Goal: Information Seeking & Learning: Check status

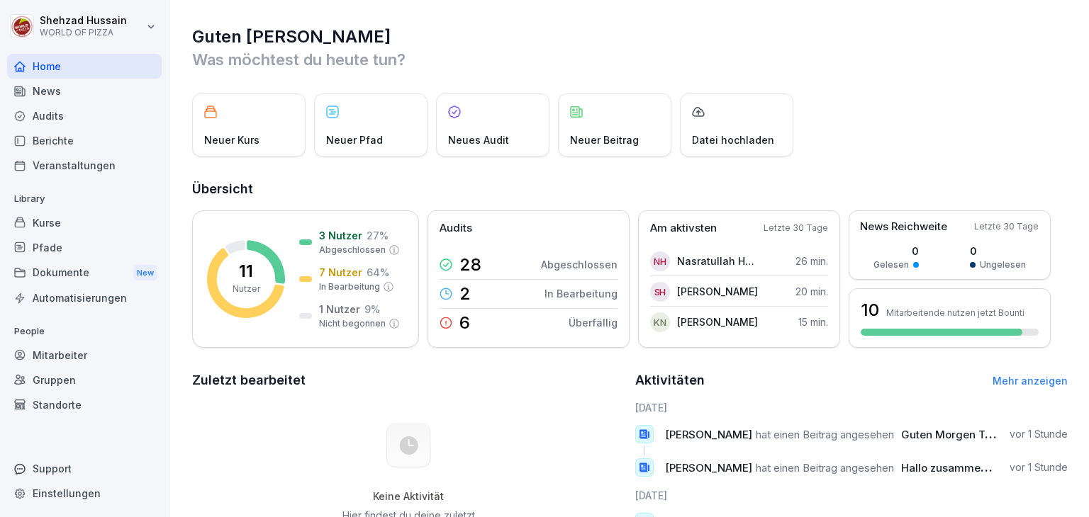
click at [90, 276] on div "Dokumente New" at bounding box center [84, 273] width 155 height 26
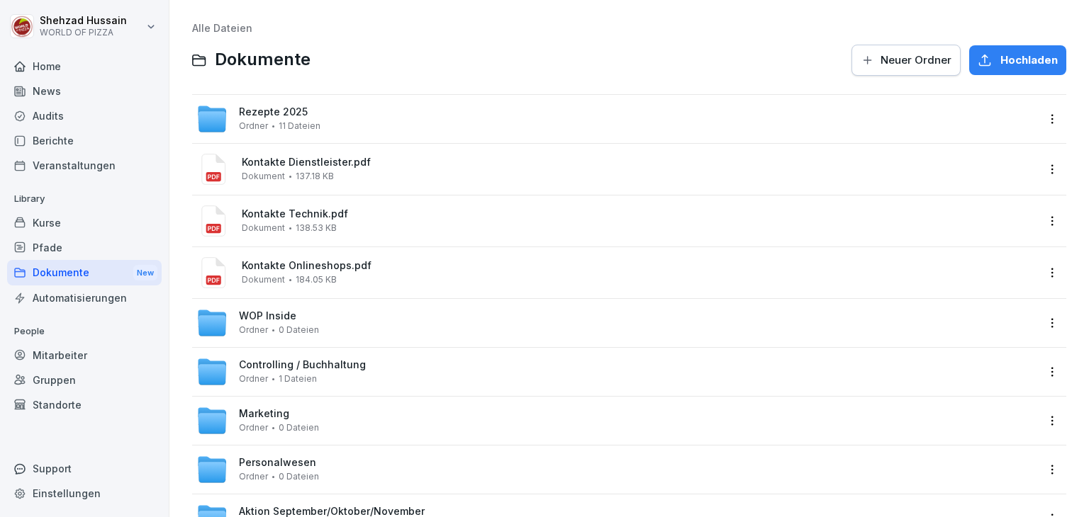
click at [69, 352] on div "Mitarbeiter" at bounding box center [84, 355] width 155 height 25
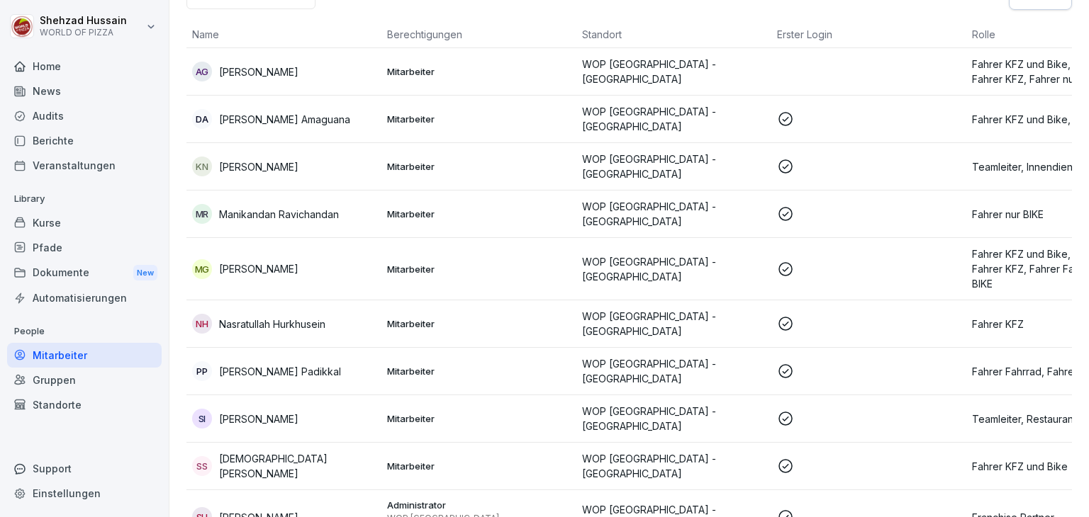
scroll to position [114, 0]
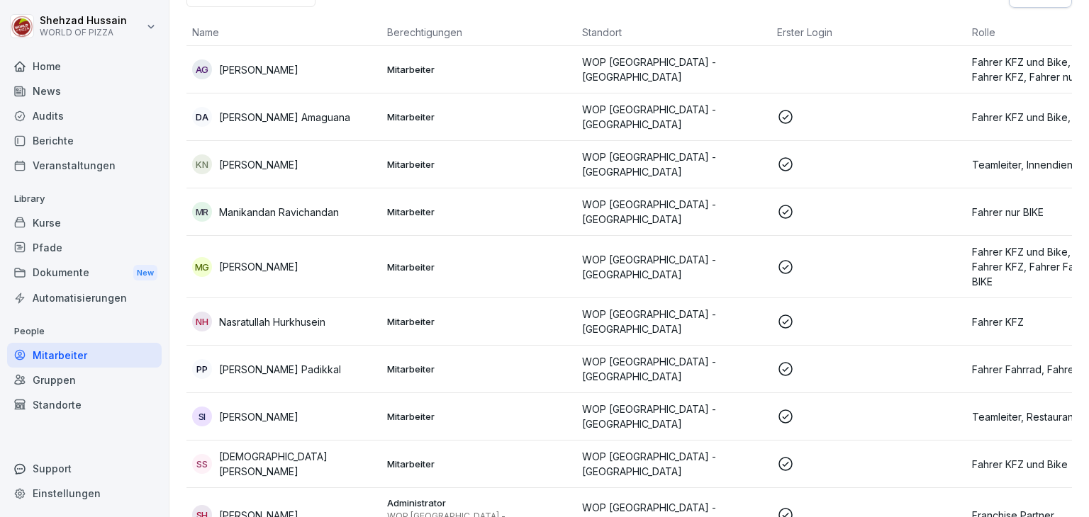
click at [727, 402] on p "WOP [GEOGRAPHIC_DATA] - [GEOGRAPHIC_DATA]" at bounding box center [674, 417] width 184 height 30
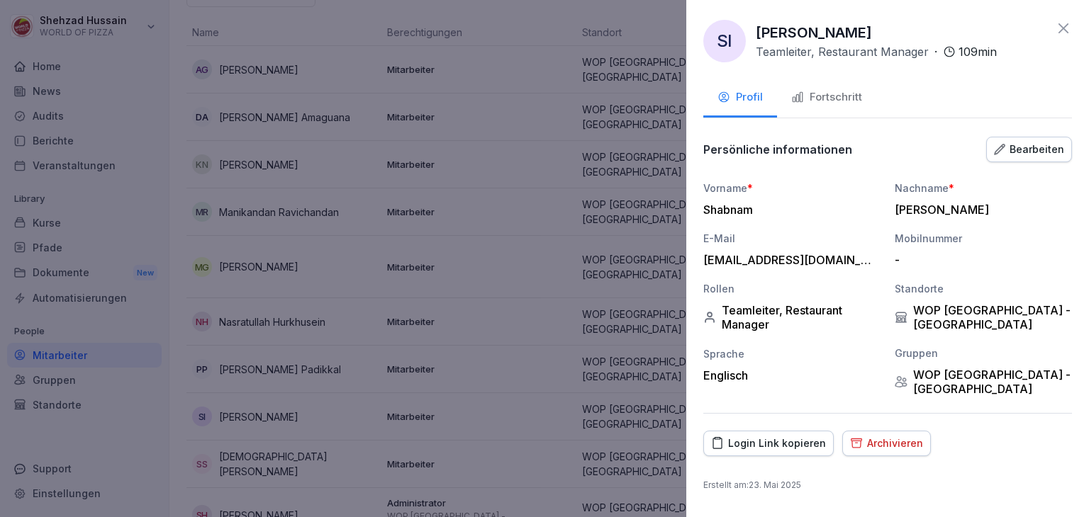
click at [839, 100] on div "Fortschritt" at bounding box center [826, 97] width 71 height 16
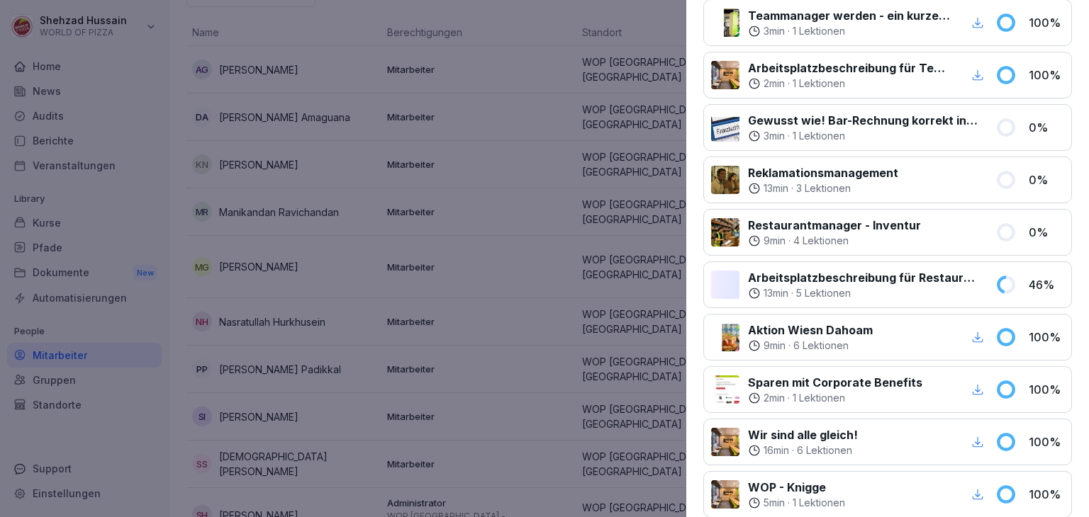
scroll to position [449, 0]
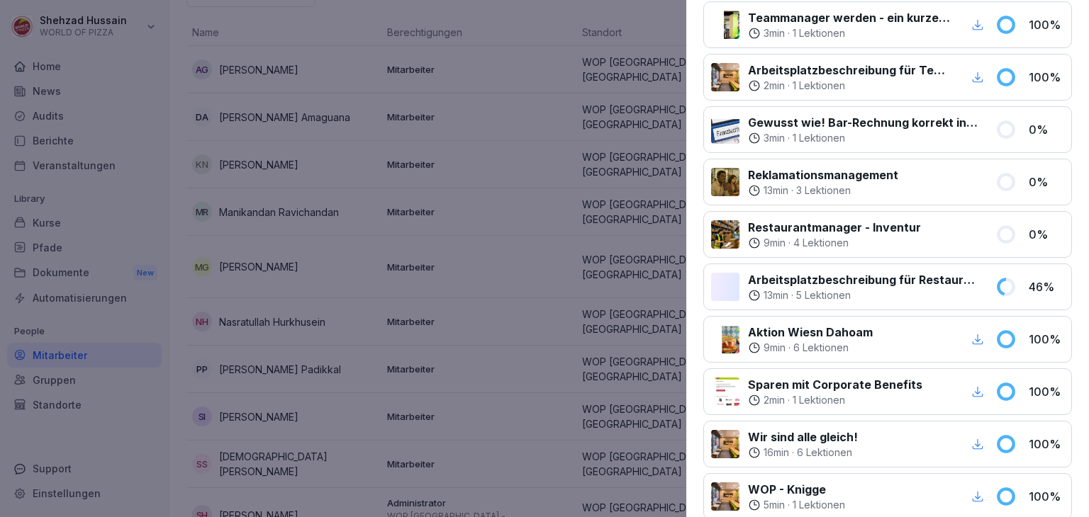
click at [876, 184] on div "13 min · 3 Lektionen" at bounding box center [823, 191] width 150 height 14
click at [824, 167] on p "Reklamationsmanagement" at bounding box center [823, 175] width 150 height 17
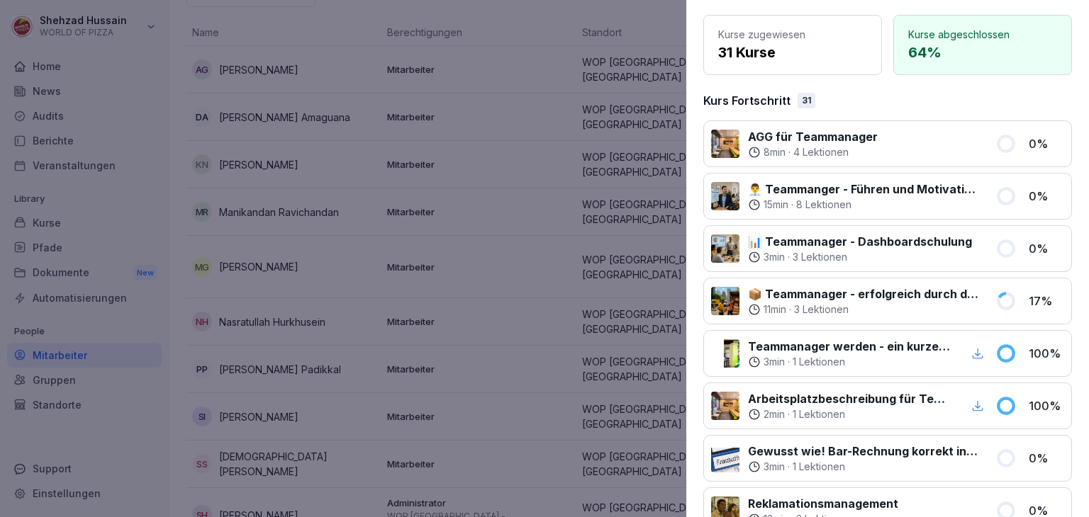
scroll to position [0, 0]
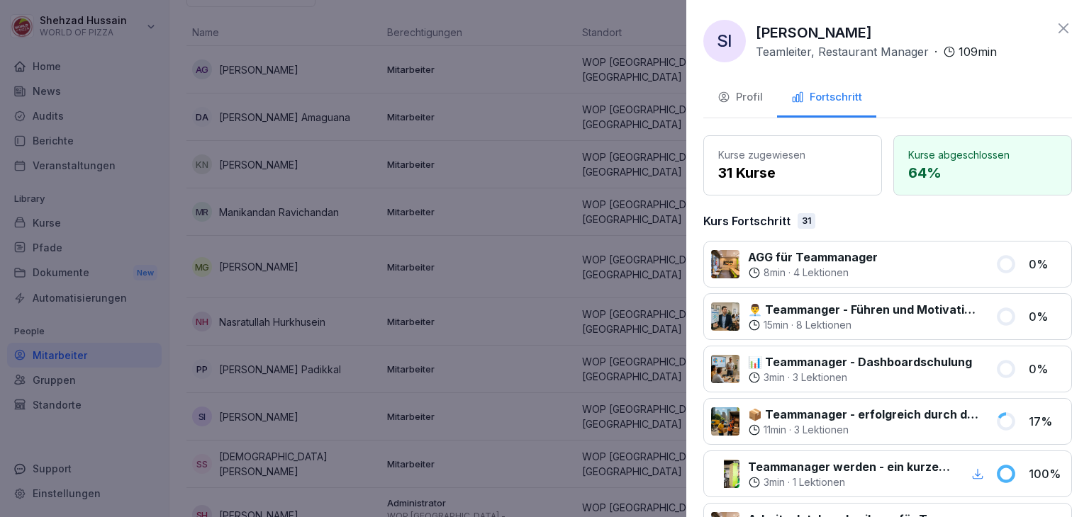
click at [748, 103] on div "Profil" at bounding box center [739, 97] width 45 height 16
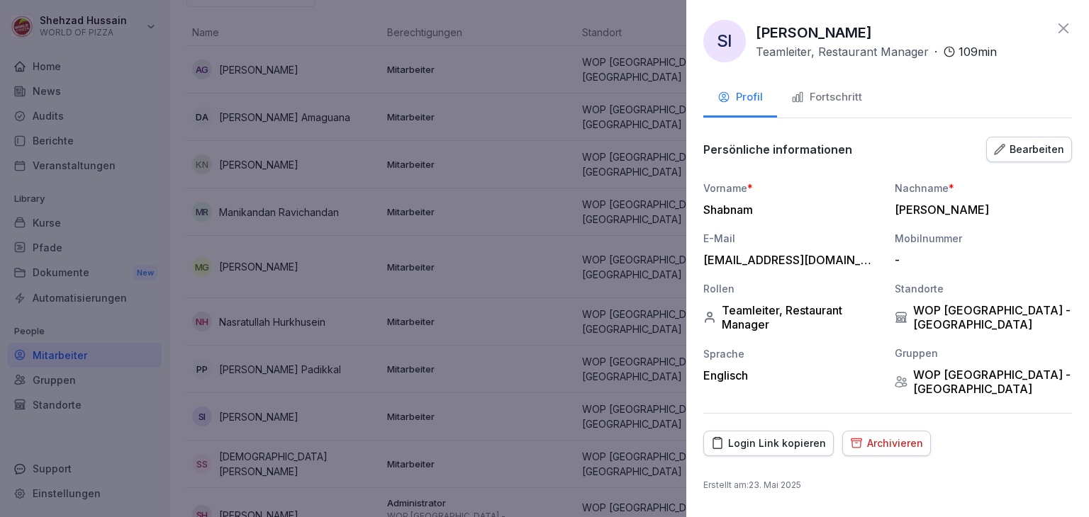
click at [1011, 150] on div "Bearbeiten" at bounding box center [1029, 150] width 70 height 16
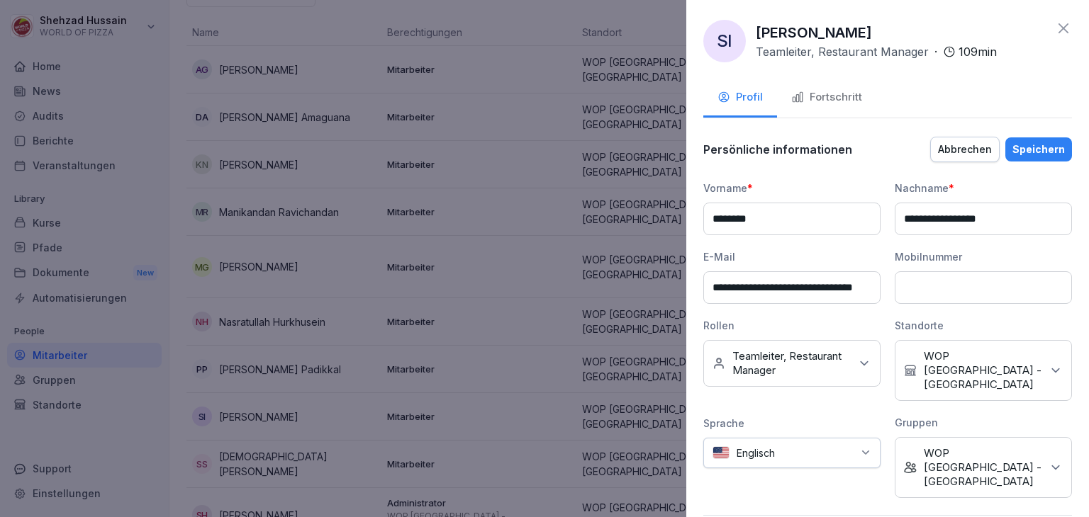
click at [859, 371] on div "Keine Rollen Teamleiter, Restaurant Manager" at bounding box center [791, 363] width 177 height 47
click at [723, 265] on button "Einkäufer" at bounding box center [719, 263] width 13 height 13
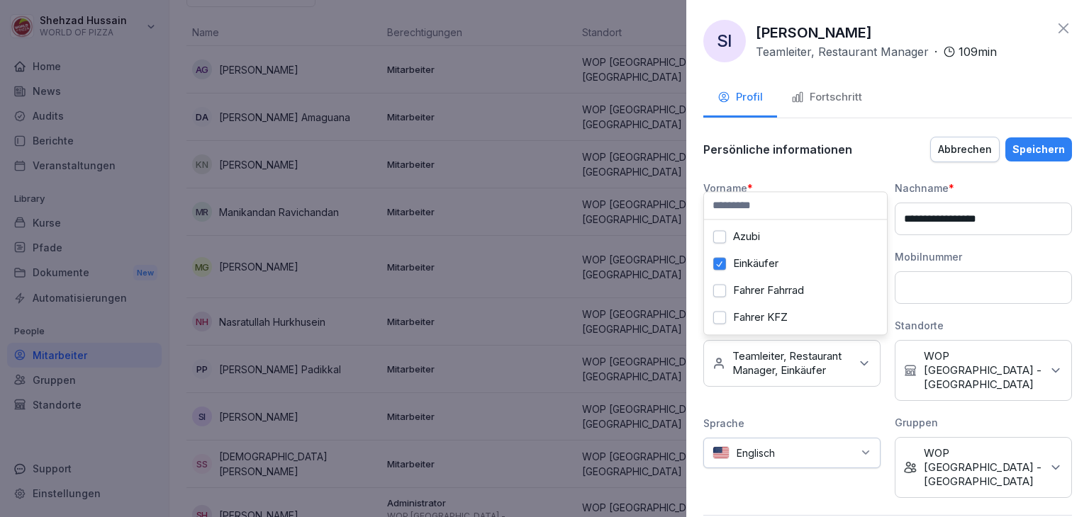
click at [723, 235] on button "Azubi" at bounding box center [719, 236] width 13 height 13
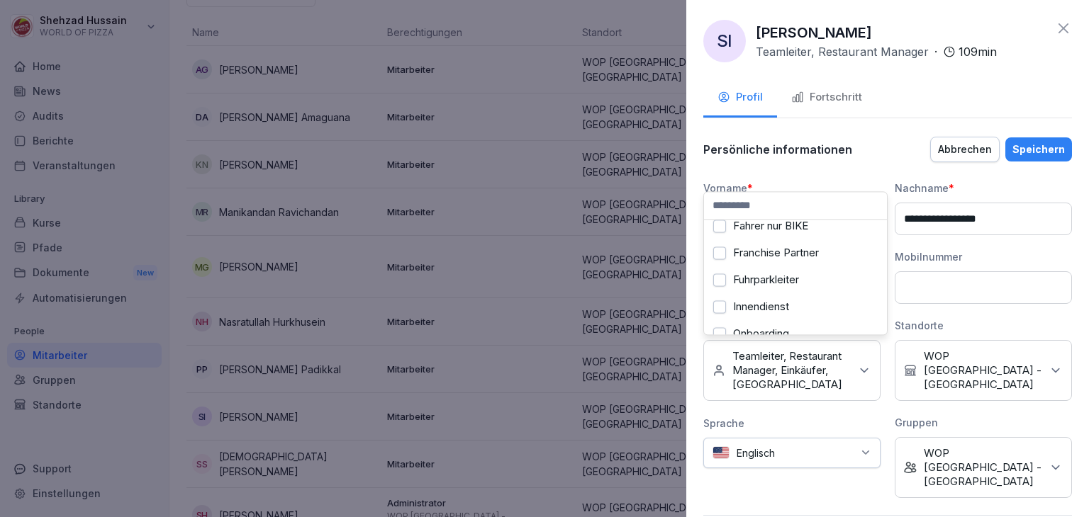
scroll to position [172, 0]
click at [726, 275] on div "Innendienst" at bounding box center [795, 280] width 176 height 27
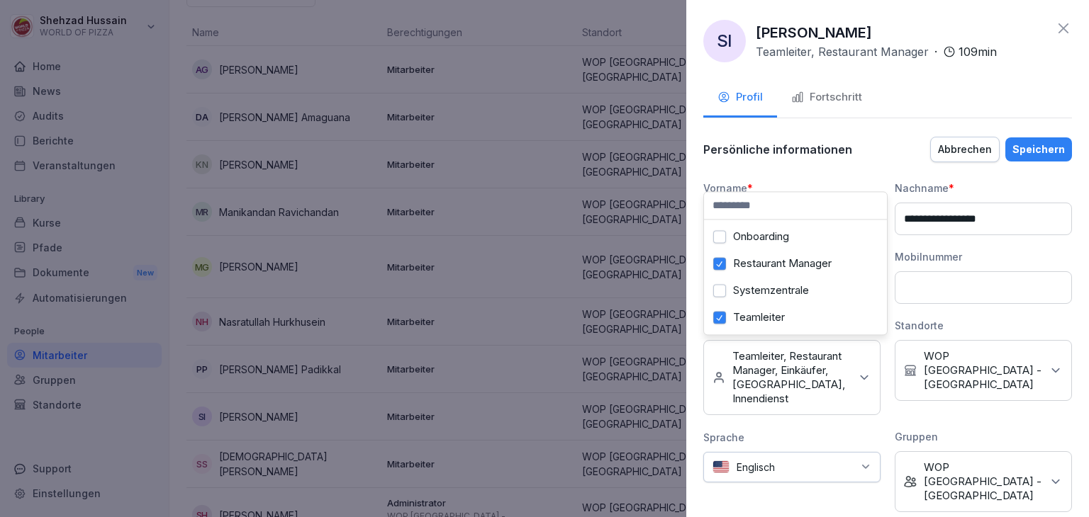
scroll to position [252, 0]
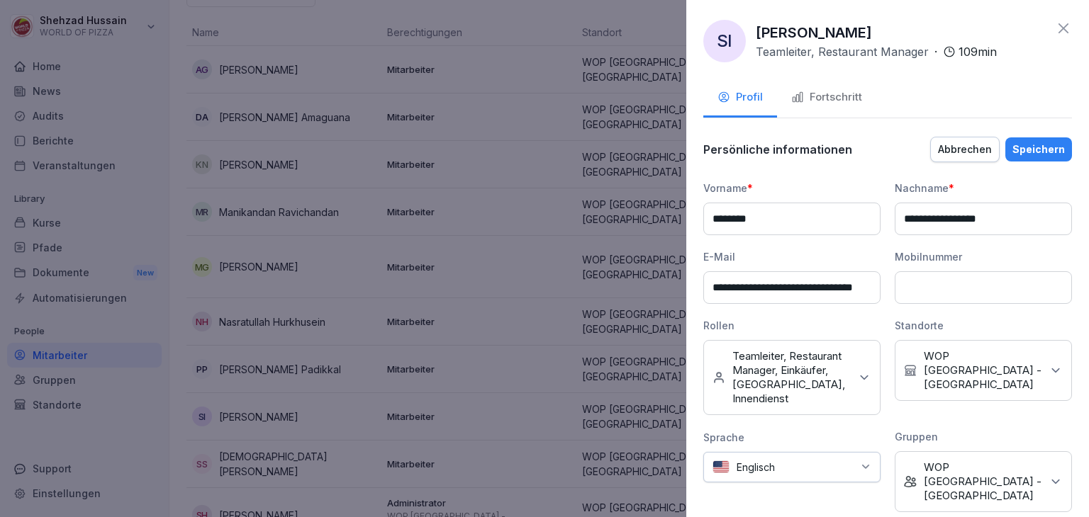
click at [1018, 145] on div "Speichern" at bounding box center [1038, 150] width 52 height 16
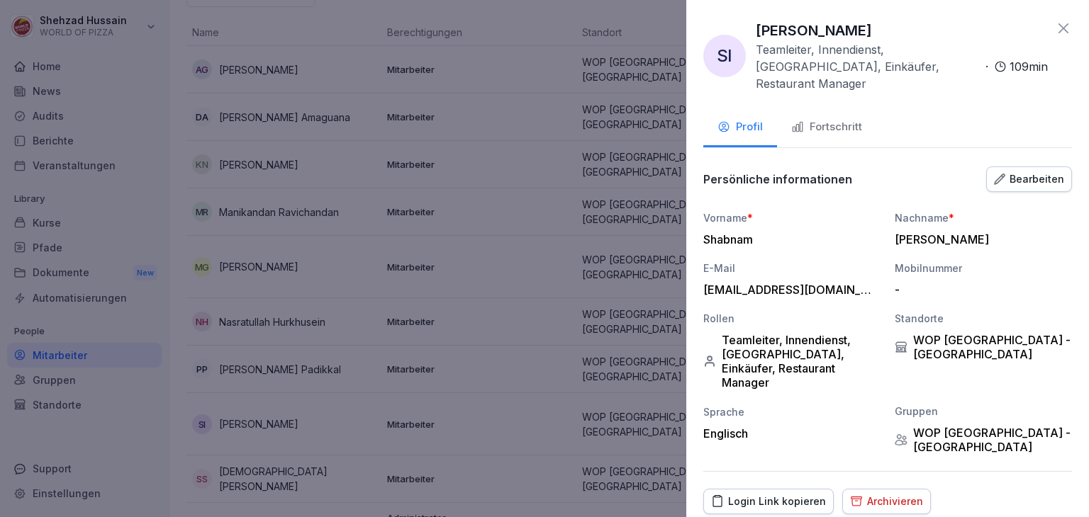
click at [854, 119] on div "Fortschritt" at bounding box center [826, 127] width 71 height 16
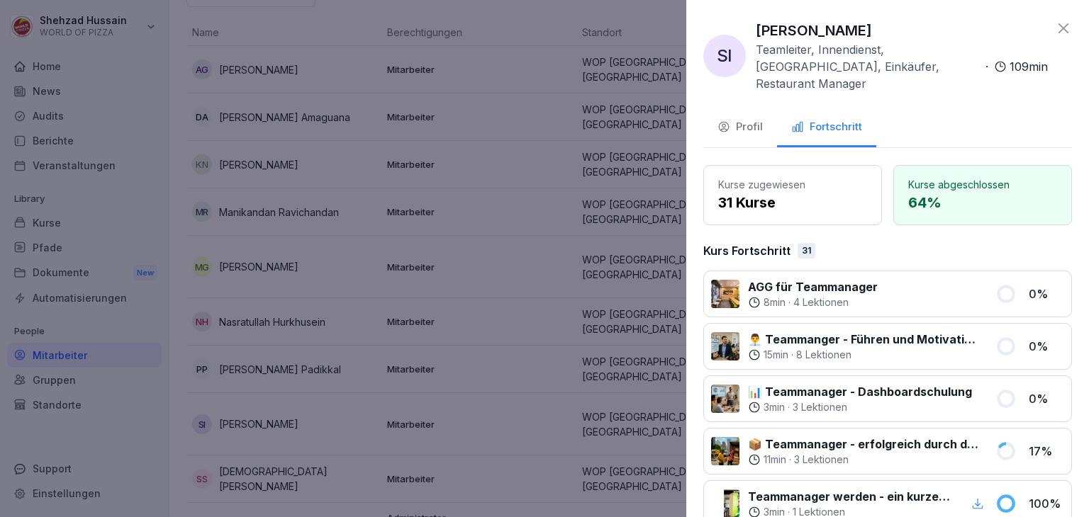
click at [757, 119] on div "Profil" at bounding box center [739, 127] width 45 height 16
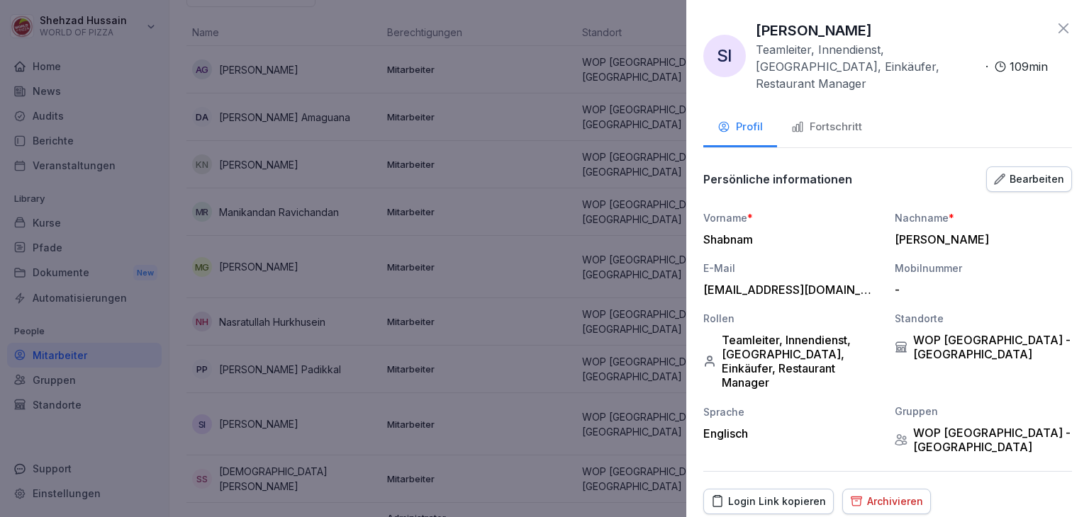
click at [447, 330] on div at bounding box center [544, 258] width 1089 height 517
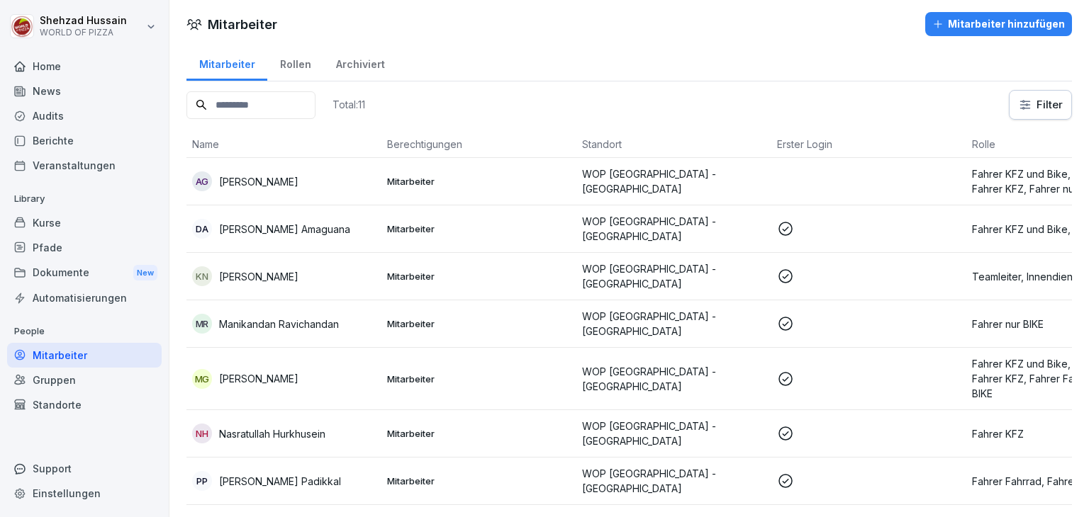
scroll to position [0, 0]
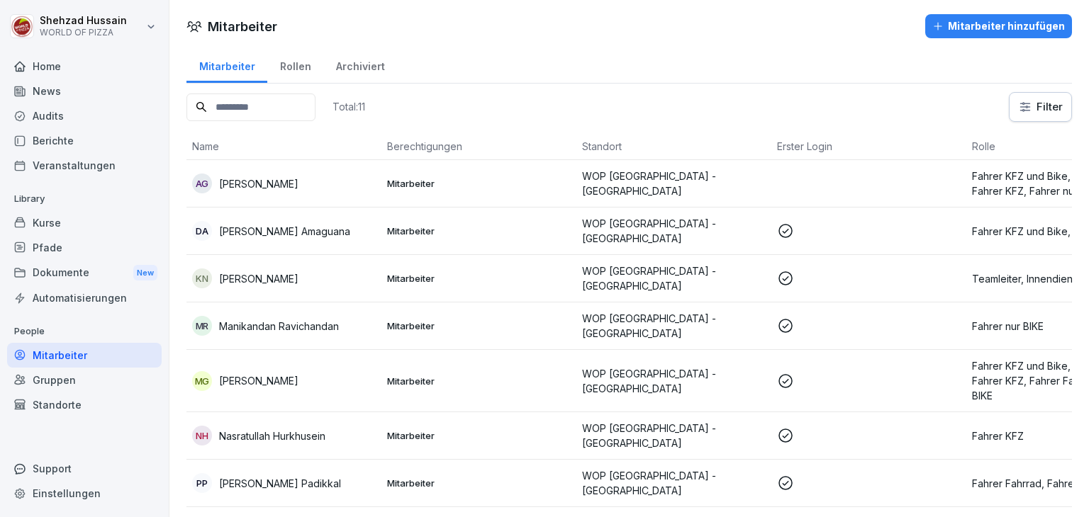
click at [89, 305] on div "Automatisierungen" at bounding box center [84, 298] width 155 height 25
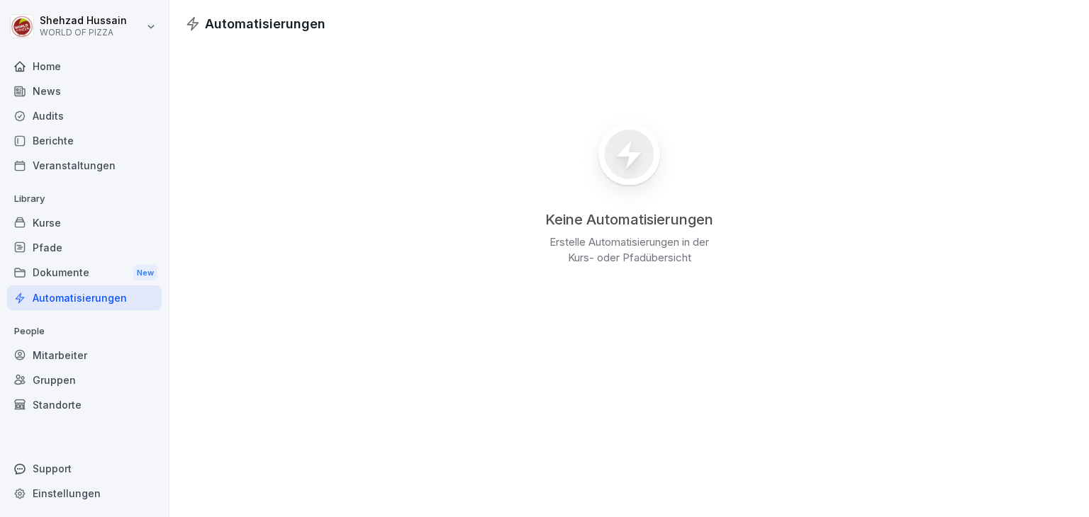
click at [77, 398] on div "Standorte" at bounding box center [84, 405] width 155 height 25
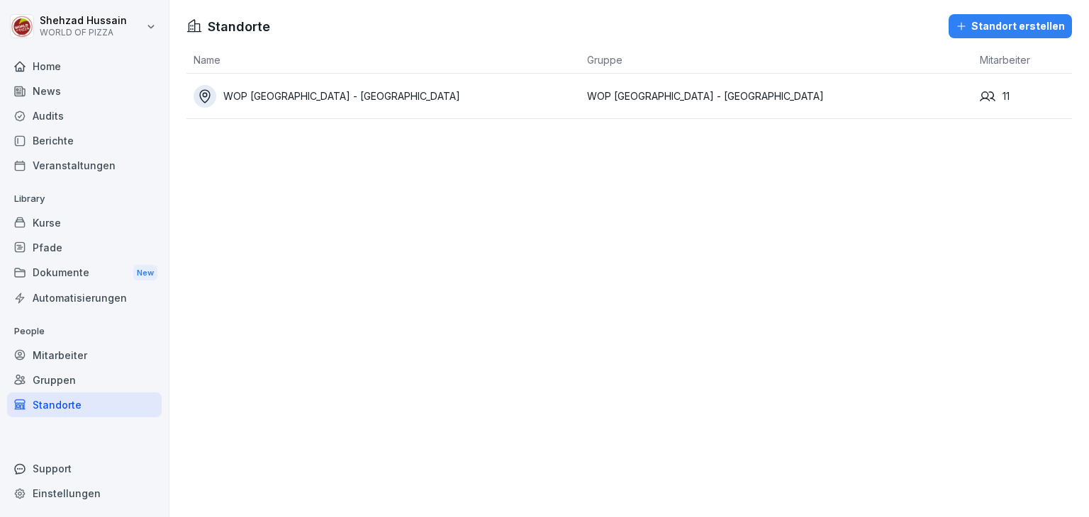
click at [69, 382] on div "Gruppen" at bounding box center [84, 380] width 155 height 25
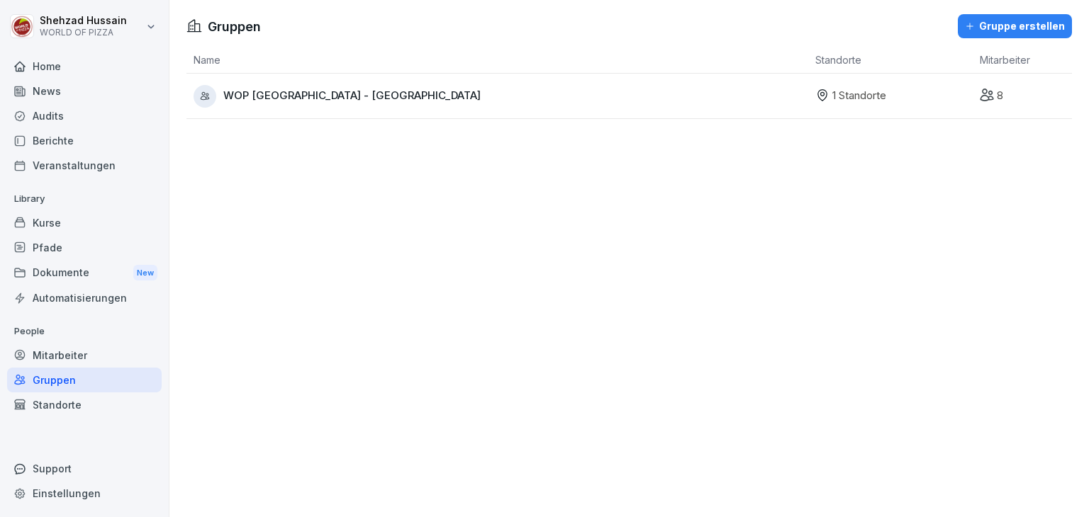
click at [69, 382] on div "Gruppen" at bounding box center [84, 380] width 155 height 25
click at [65, 349] on div "Mitarbeiter" at bounding box center [84, 355] width 155 height 25
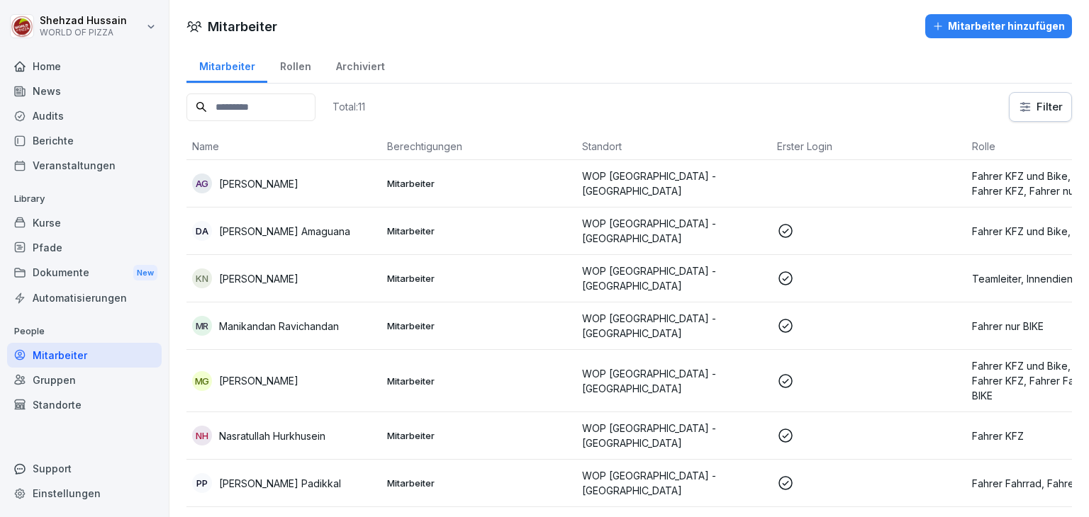
click at [64, 307] on div "Automatisierungen" at bounding box center [84, 298] width 155 height 25
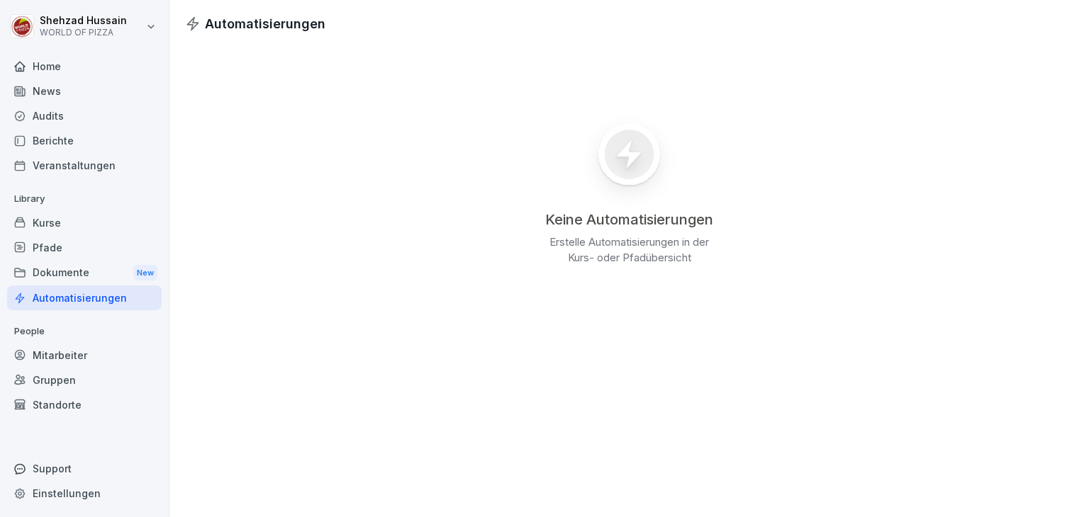
click at [54, 273] on div "Dokumente New" at bounding box center [84, 273] width 155 height 26
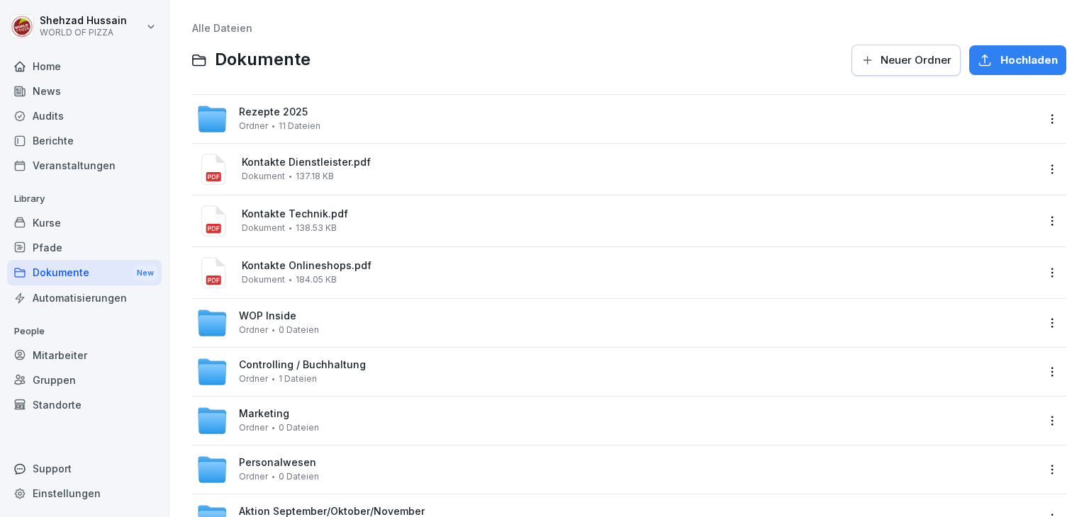
click at [50, 252] on div "Pfade" at bounding box center [84, 247] width 155 height 25
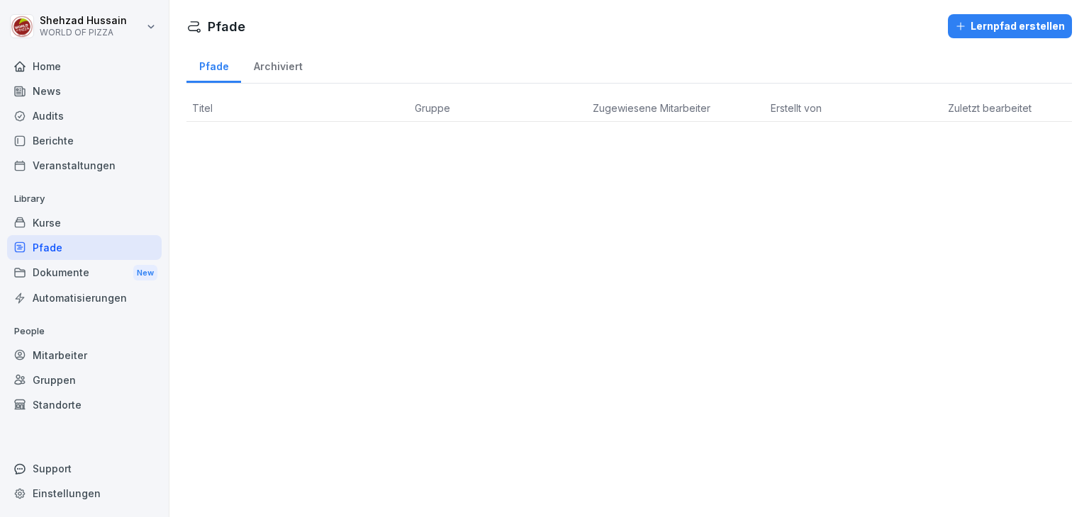
click at [46, 223] on div "Kurse" at bounding box center [84, 223] width 155 height 25
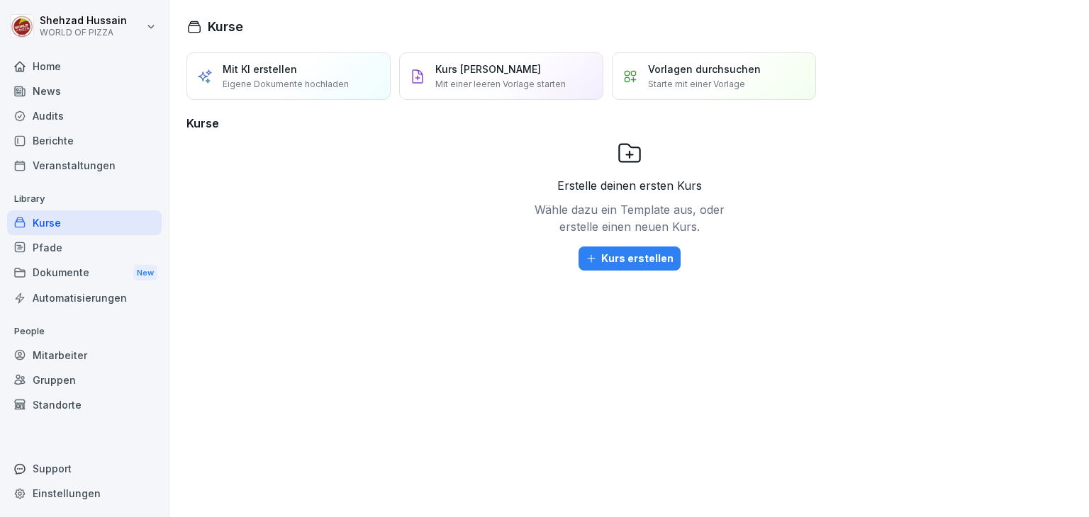
click at [204, 240] on div "Erstelle deinen ersten Kurs Wähle dazu ein Template aus, oder erstelle einen ne…" at bounding box center [628, 239] width 885 height 198
click at [45, 62] on div "Home" at bounding box center [84, 66] width 155 height 25
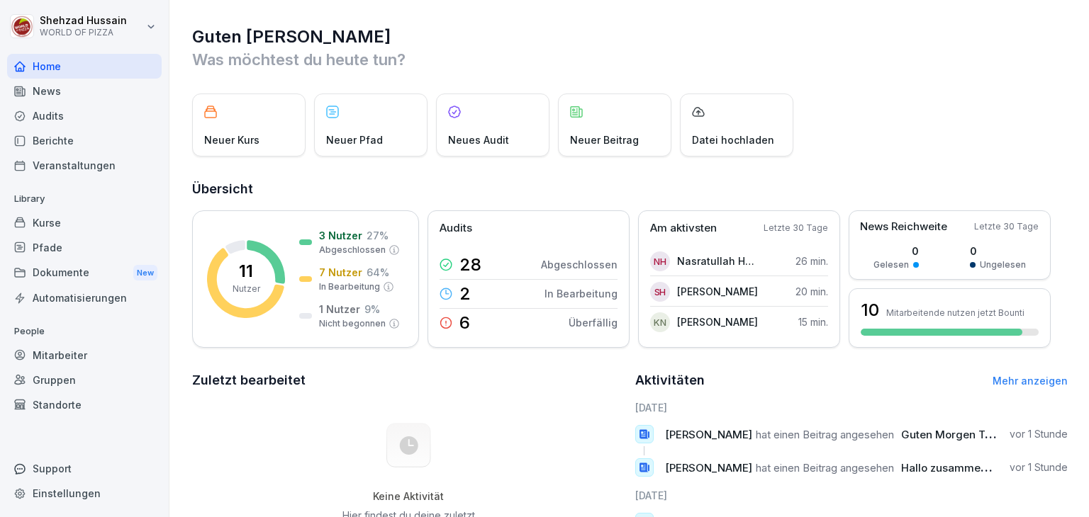
click at [89, 89] on div "News" at bounding box center [84, 91] width 155 height 25
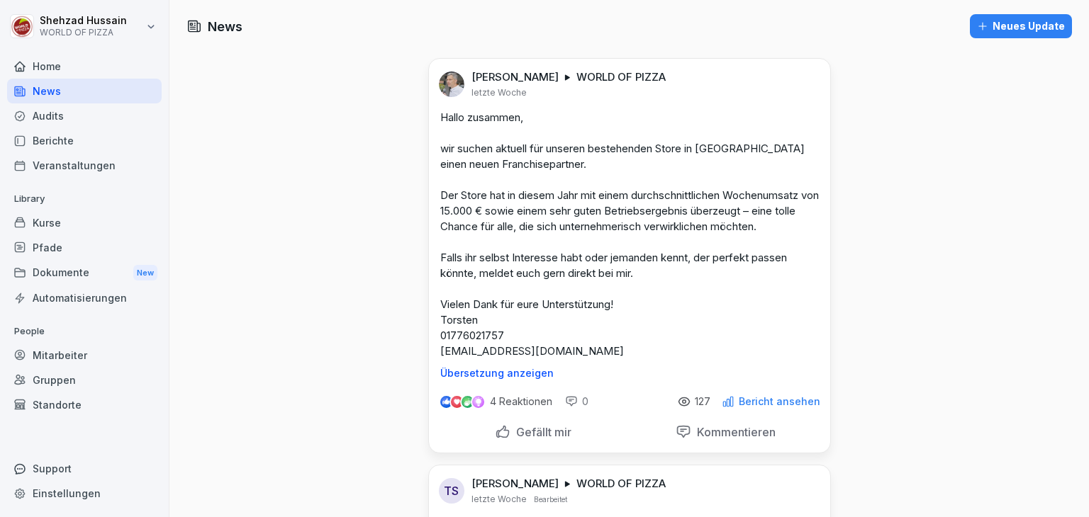
click at [78, 117] on div "Audits" at bounding box center [84, 115] width 155 height 25
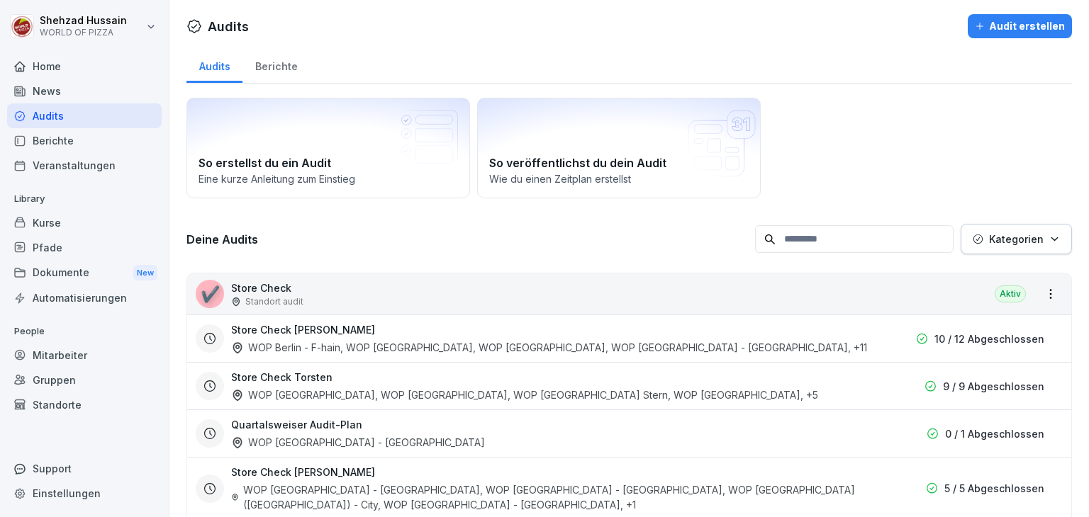
click at [78, 117] on div "Audits" at bounding box center [84, 115] width 155 height 25
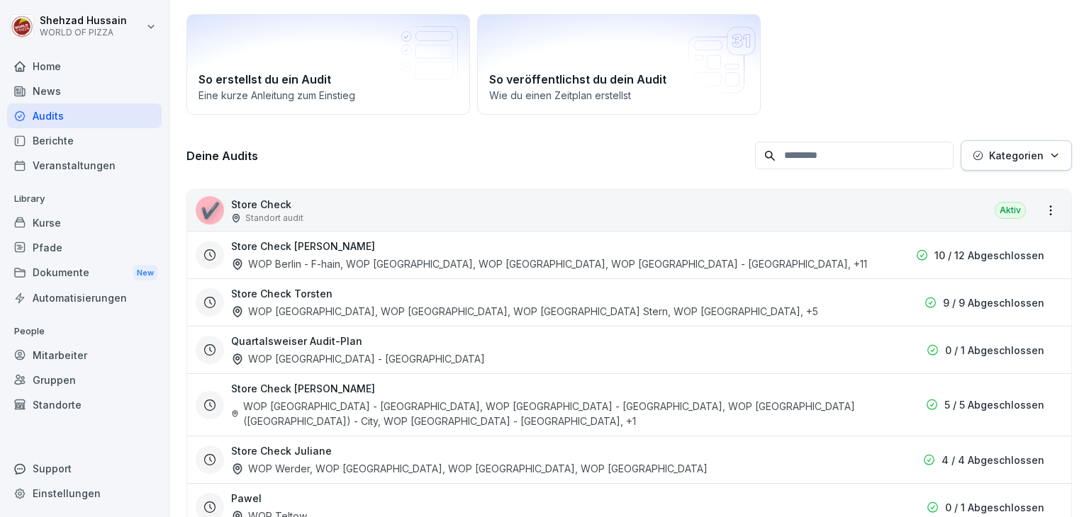
scroll to position [125, 0]
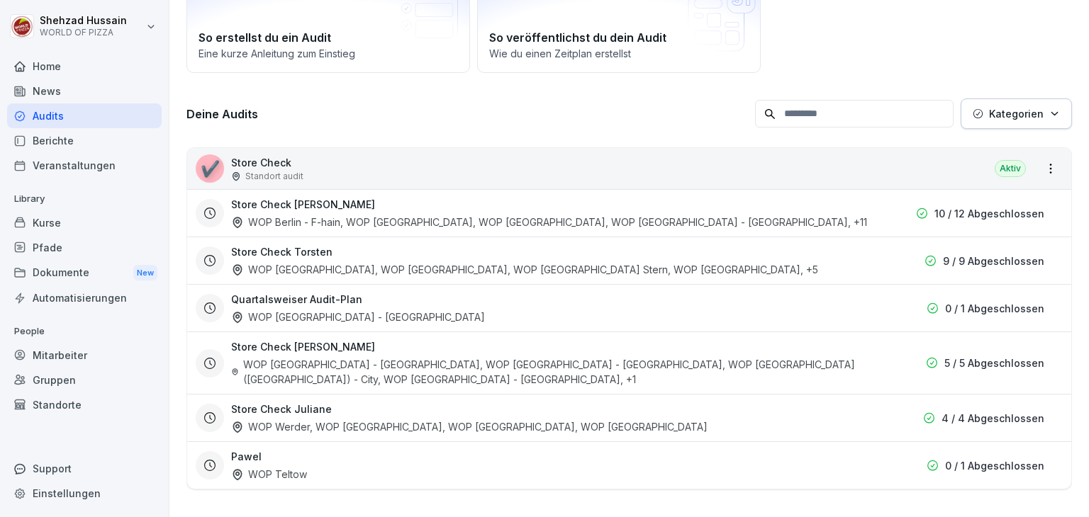
click at [763, 257] on div "Store Check Torsten WOP [GEOGRAPHIC_DATA], WOP [GEOGRAPHIC_DATA], WOP [GEOGRAPH…" at bounding box center [549, 261] width 636 height 33
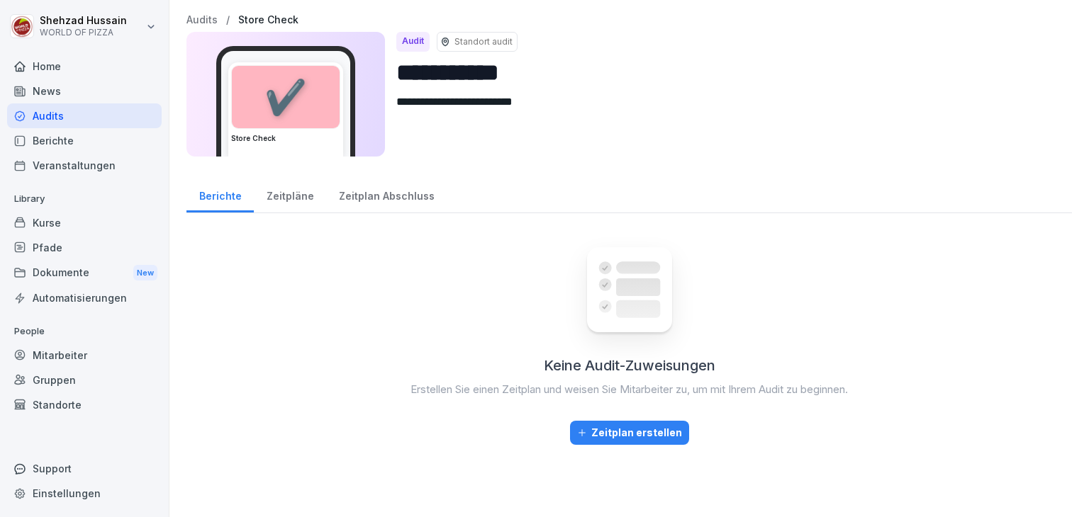
click at [763, 257] on div "Keine Audit-Zuweisungen Erstellen Sie einen Zeitplan und weisen Sie Mitarbeiter…" at bounding box center [628, 335] width 885 height 220
click at [103, 117] on div "Audits" at bounding box center [84, 115] width 155 height 25
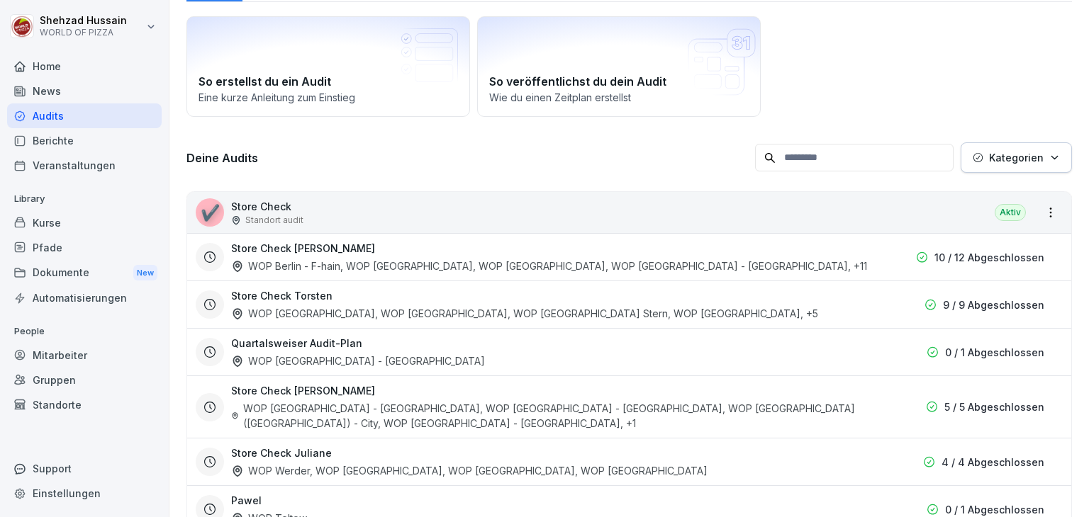
scroll to position [81, 0]
click at [116, 111] on div "Audits" at bounding box center [84, 115] width 155 height 25
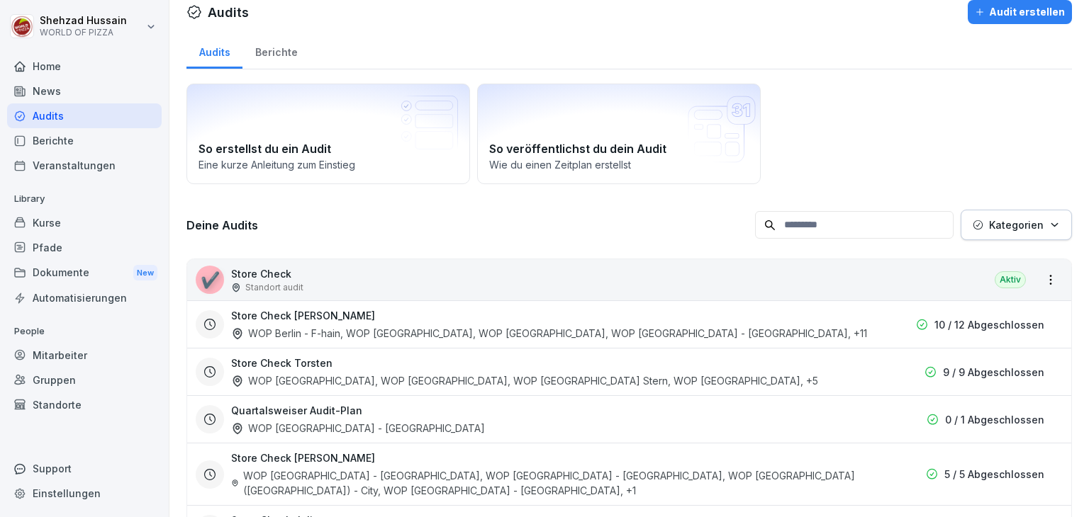
click at [284, 52] on div "Berichte" at bounding box center [275, 51] width 67 height 36
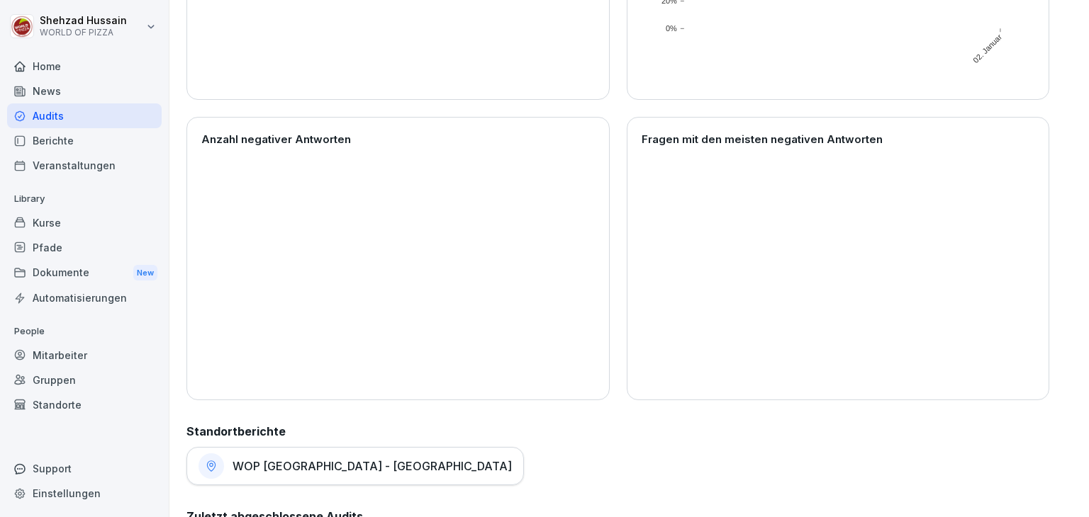
scroll to position [361, 0]
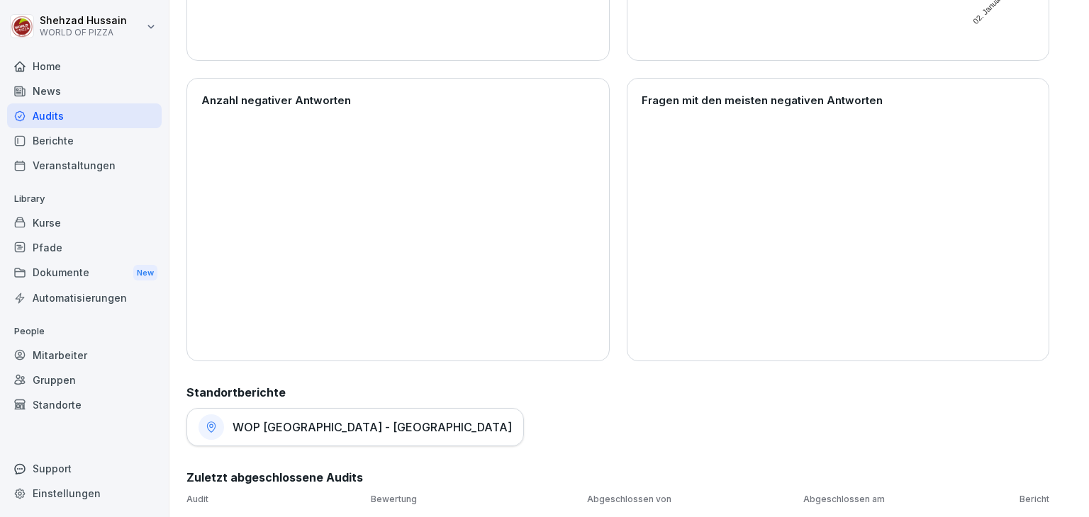
click at [289, 425] on div "WOP [GEOGRAPHIC_DATA] - [GEOGRAPHIC_DATA]" at bounding box center [354, 427] width 337 height 38
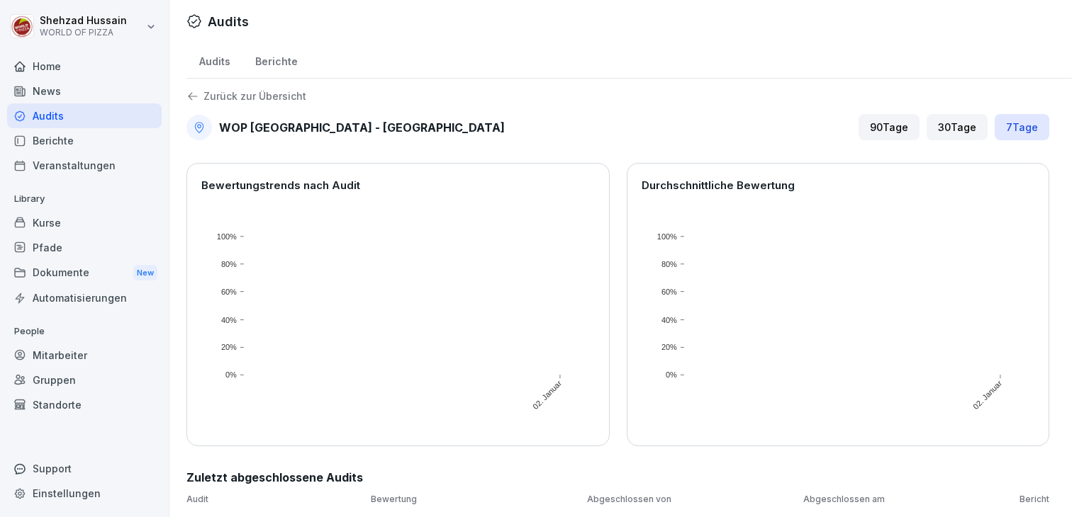
scroll to position [15, 0]
drag, startPoint x: 938, startPoint y: 125, endPoint x: 884, endPoint y: 116, distance: 55.5
click at [884, 116] on div "90 Tage 30 Tage 7 Tage" at bounding box center [953, 127] width 191 height 26
click at [884, 116] on div "90 Tage" at bounding box center [888, 127] width 61 height 26
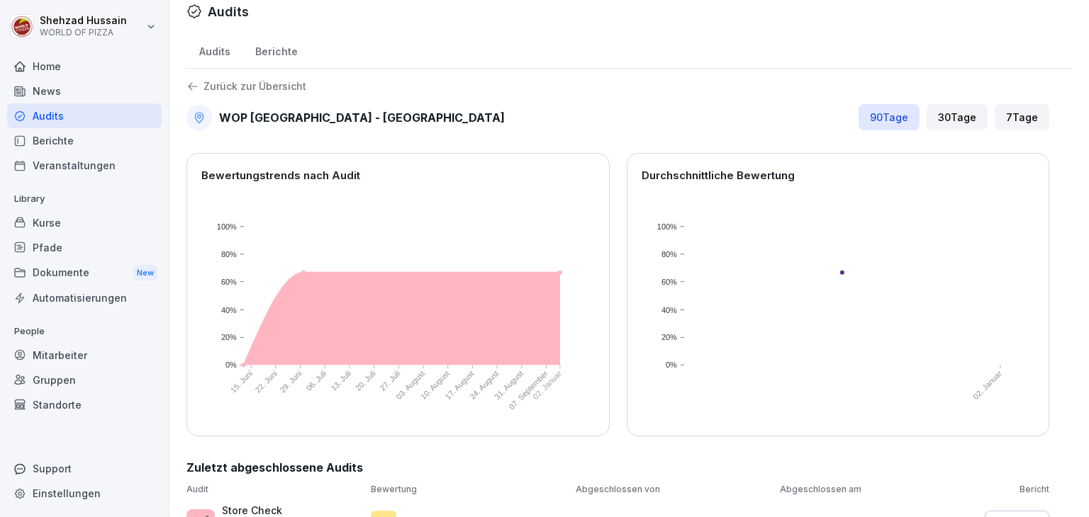
click at [884, 116] on div "90 Tage" at bounding box center [888, 117] width 61 height 26
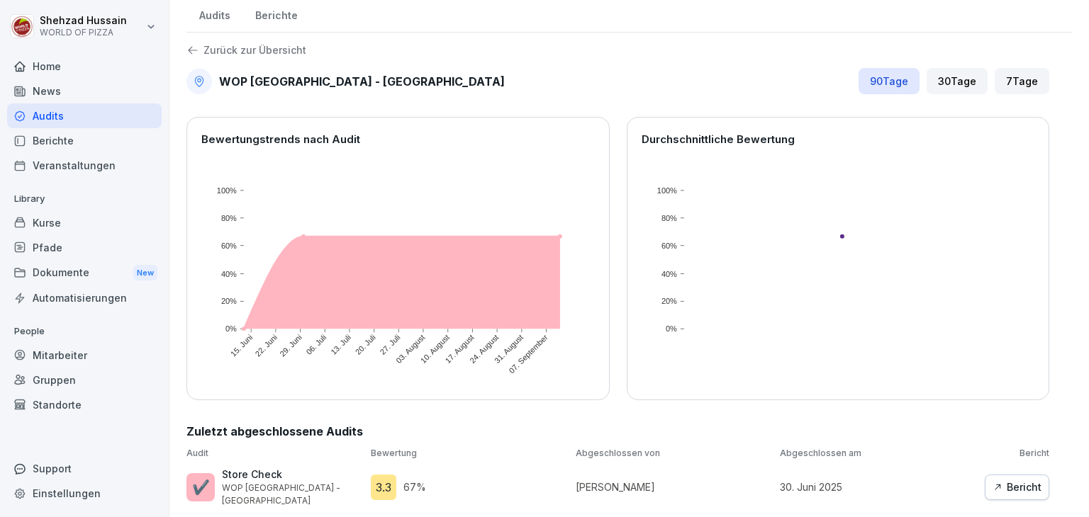
click at [870, 466] on div "Audit Bewertung Abgeschlossen von Abgeschlossen am Bericht ✔️ Store Check WOP […" at bounding box center [617, 477] width 863 height 60
click at [992, 483] on icon "button" at bounding box center [997, 488] width 10 height 10
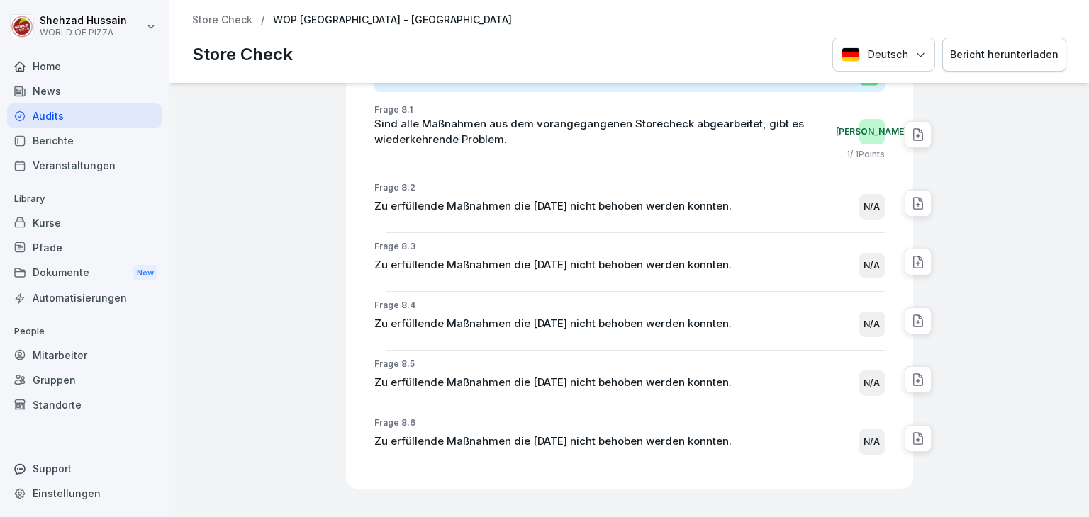
scroll to position [15774, 0]
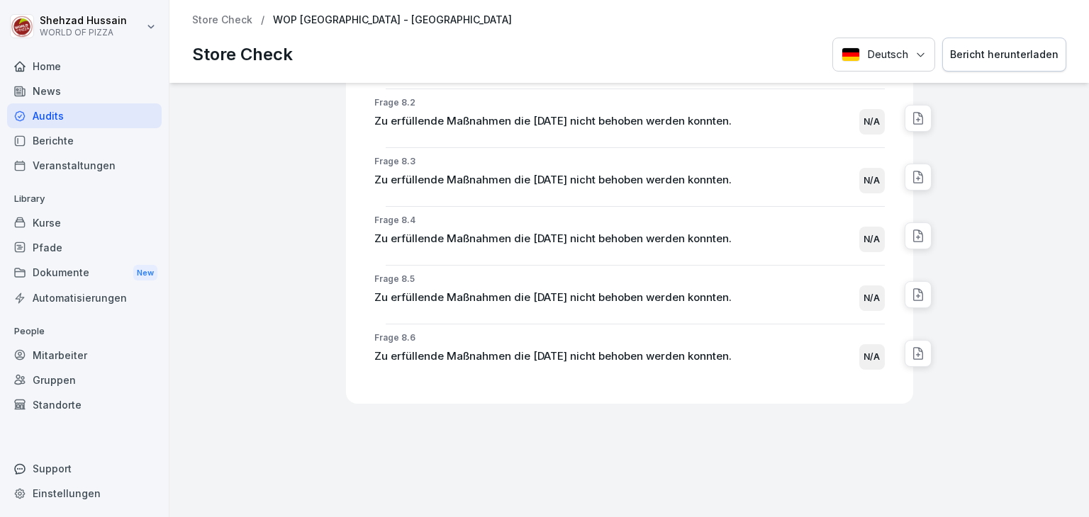
click at [567, 377] on div "WOP [GEOGRAPHIC_DATA] - Löbtau Store Check 3.3 Bewertung: 67 % Bewertet von: [P…" at bounding box center [628, 300] width 919 height 434
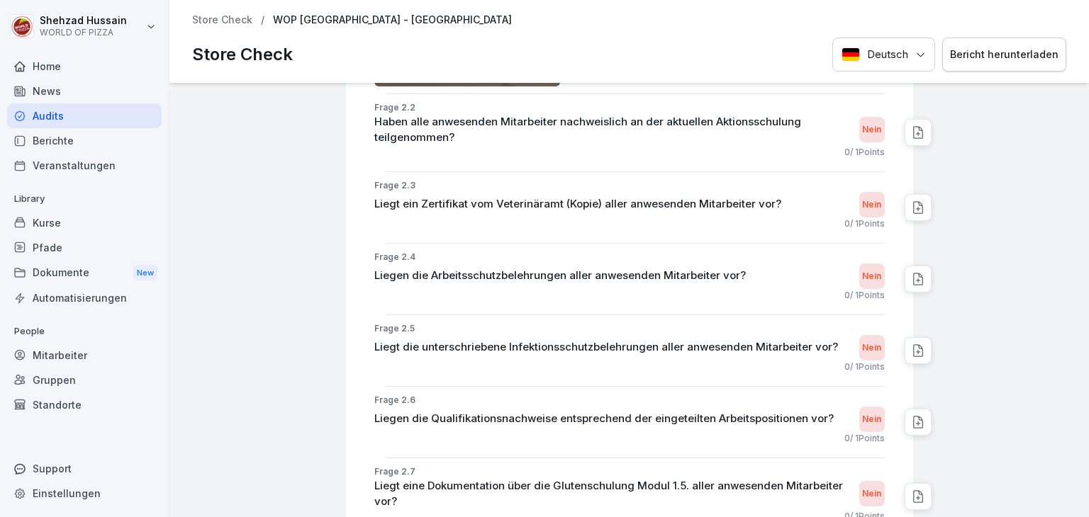
scroll to position [0, 0]
